Goal: Task Accomplishment & Management: Use online tool/utility

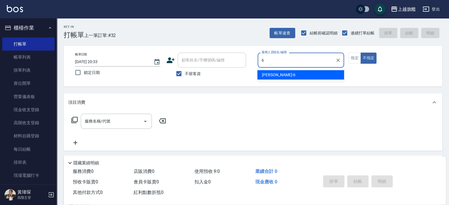
type input "張佳琳-6"
type button "false"
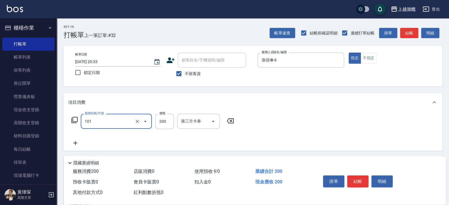
type input "一般洗(101)"
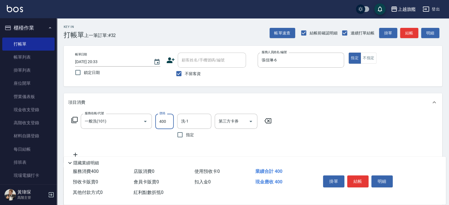
type input "400"
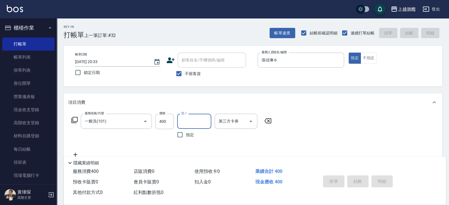
type input "2"
type input "[DATE] 21:04"
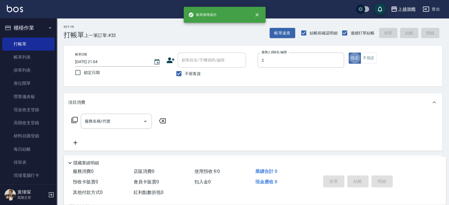
type input "[PERSON_NAME]-2"
type button "true"
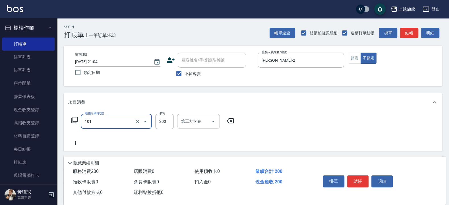
type input "一般洗(101)"
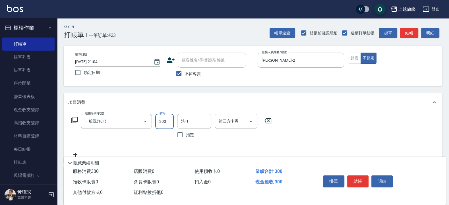
type input "300"
type input "[PERSON_NAME]-36"
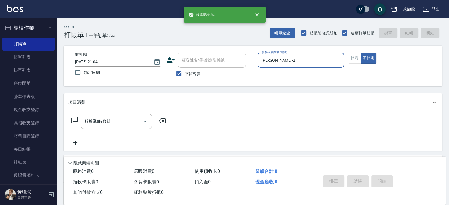
type input "[DATE] 21:05"
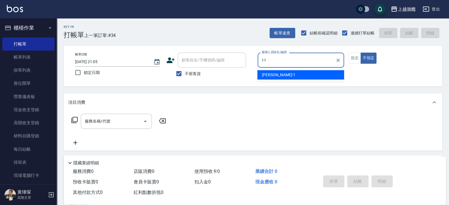
type input "[PERSON_NAME]-11"
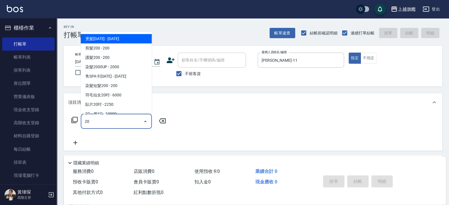
type input "2"
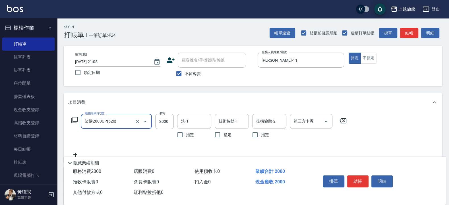
type input "染髮2000UP(520)"
type input "1980"
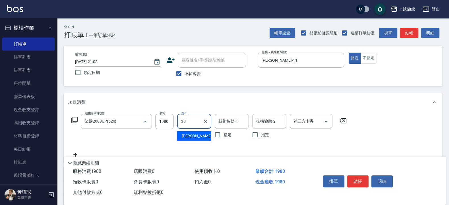
type input "[PERSON_NAME]-30"
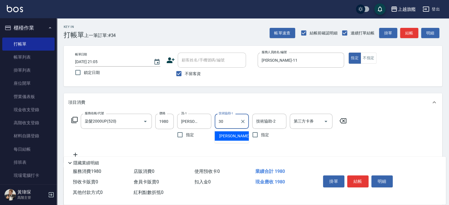
type input "[PERSON_NAME]-30"
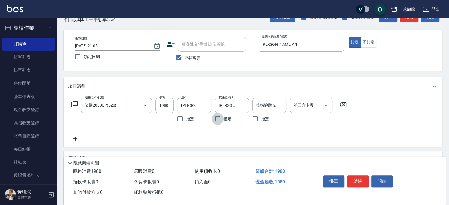
scroll to position [34, 0]
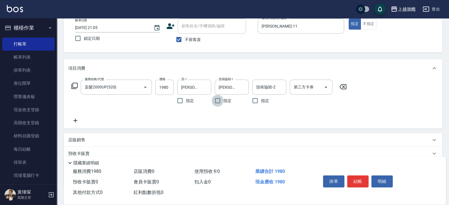
click at [76, 118] on icon at bounding box center [75, 120] width 14 height 7
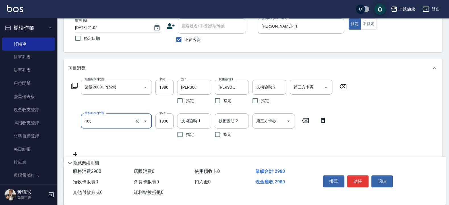
type input "水漾護1000(406)"
type input "1500"
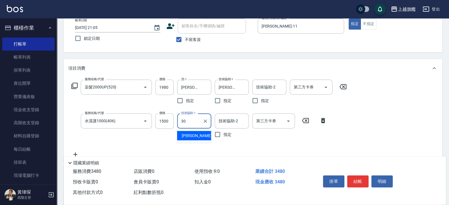
type input "[PERSON_NAME]-30"
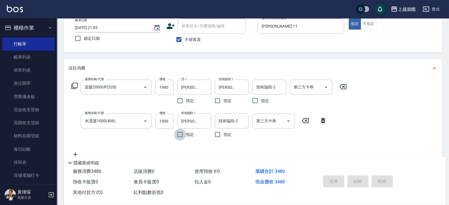
type input "[DATE] 21:08"
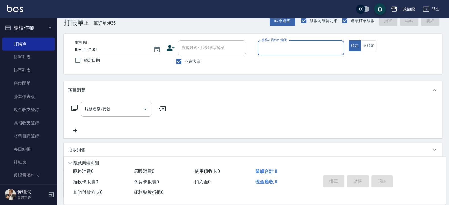
scroll to position [0, 0]
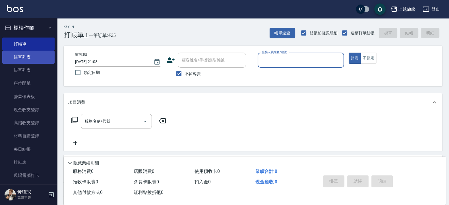
click at [29, 58] on link "帳單列表" at bounding box center [28, 57] width 52 height 13
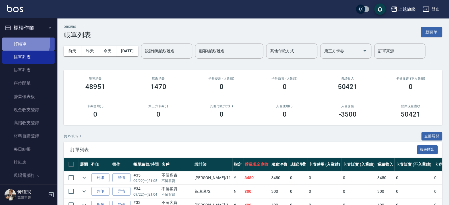
click at [16, 41] on link "打帳單" at bounding box center [28, 44] width 52 height 13
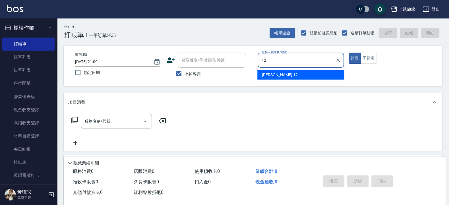
type input "陳佩君-12"
type button "true"
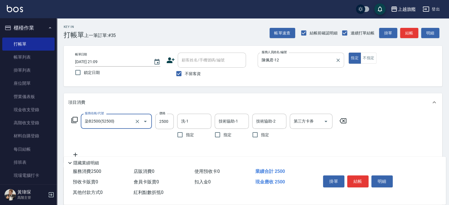
type input "染B2500(52500)"
type input "2300"
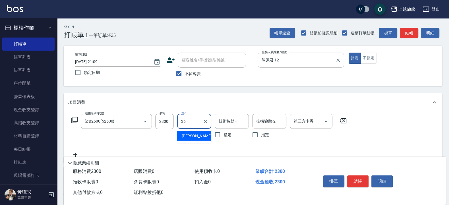
type input "[PERSON_NAME]-36"
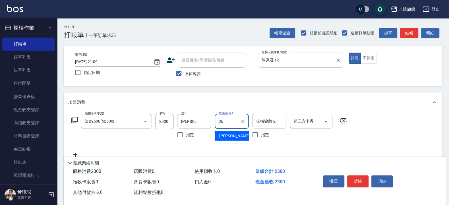
type input "[PERSON_NAME]-36"
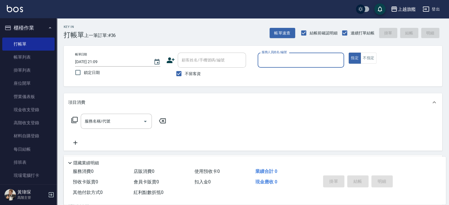
click at [17, 27] on button "櫃檯作業" at bounding box center [28, 27] width 52 height 15
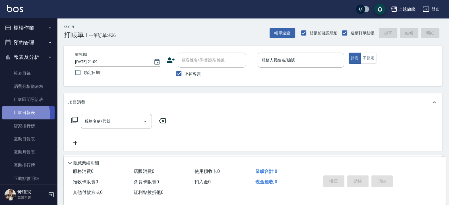
click at [18, 115] on link "店家日報表" at bounding box center [28, 112] width 52 height 13
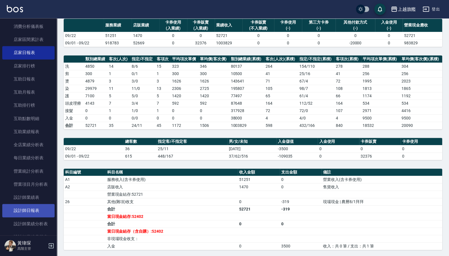
scroll to position [68, 0]
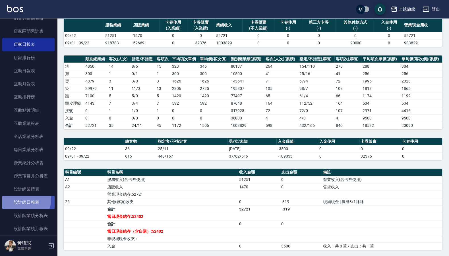
click at [26, 205] on link "設計師日報表" at bounding box center [28, 202] width 52 height 13
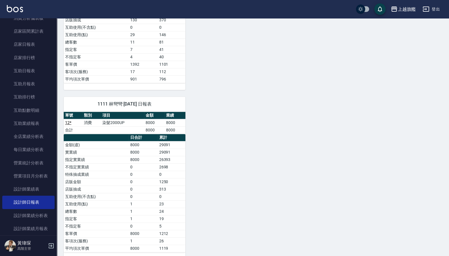
scroll to position [528, 0]
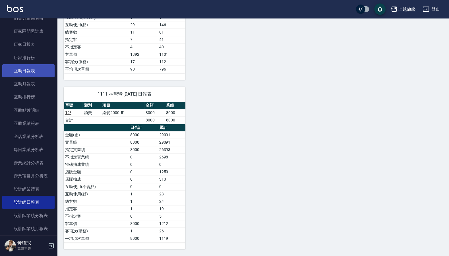
click at [26, 68] on link "互助日報表" at bounding box center [28, 70] width 52 height 13
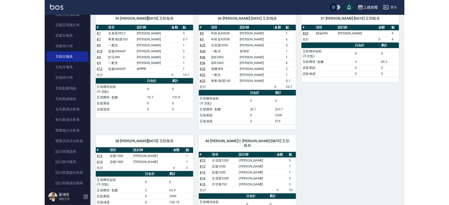
scroll to position [223, 0]
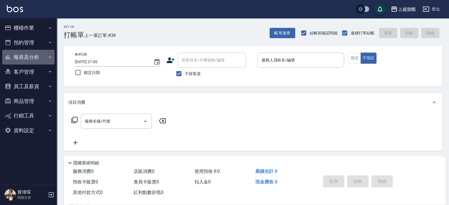
click at [29, 55] on button "報表及分析" at bounding box center [28, 57] width 52 height 15
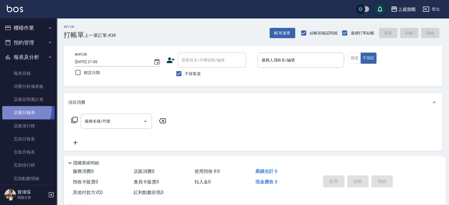
click at [26, 110] on link "店家日報表" at bounding box center [28, 112] width 52 height 13
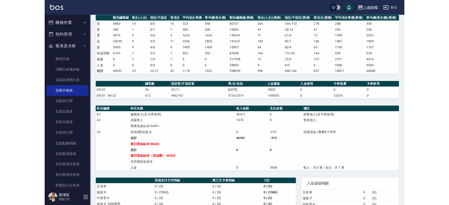
scroll to position [65, 0]
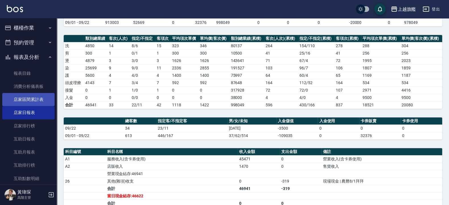
click at [16, 96] on link "店家區間累計表" at bounding box center [28, 99] width 52 height 13
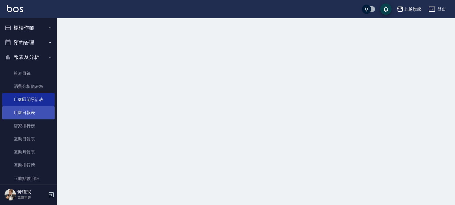
click at [19, 109] on link "店家日報表" at bounding box center [28, 112] width 52 height 13
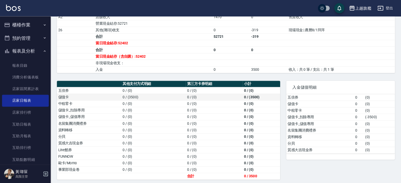
scroll to position [218, 0]
